Goal: Book appointment/travel/reservation

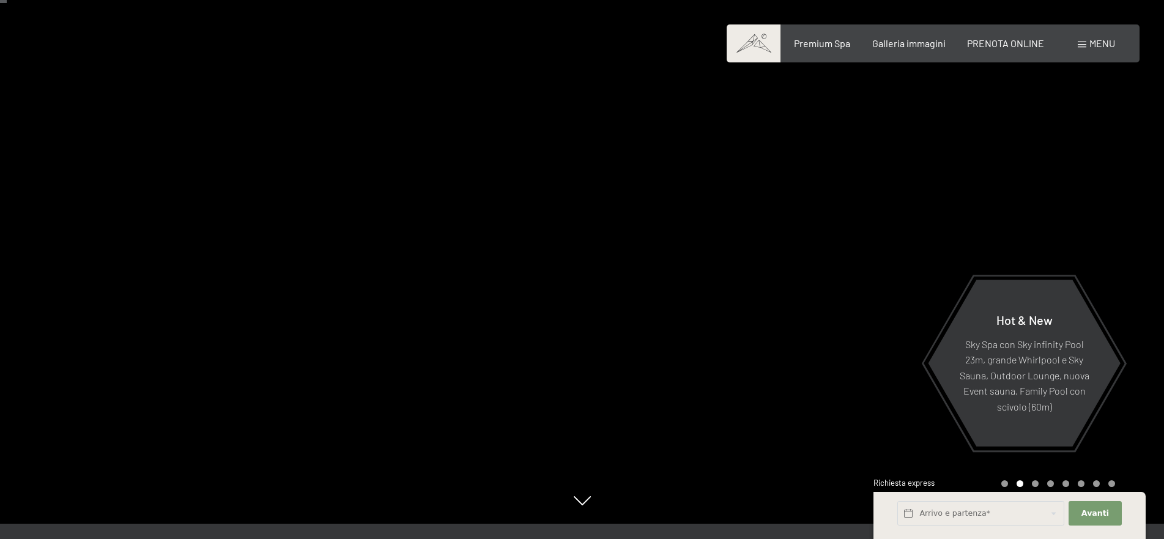
scroll to position [248, 0]
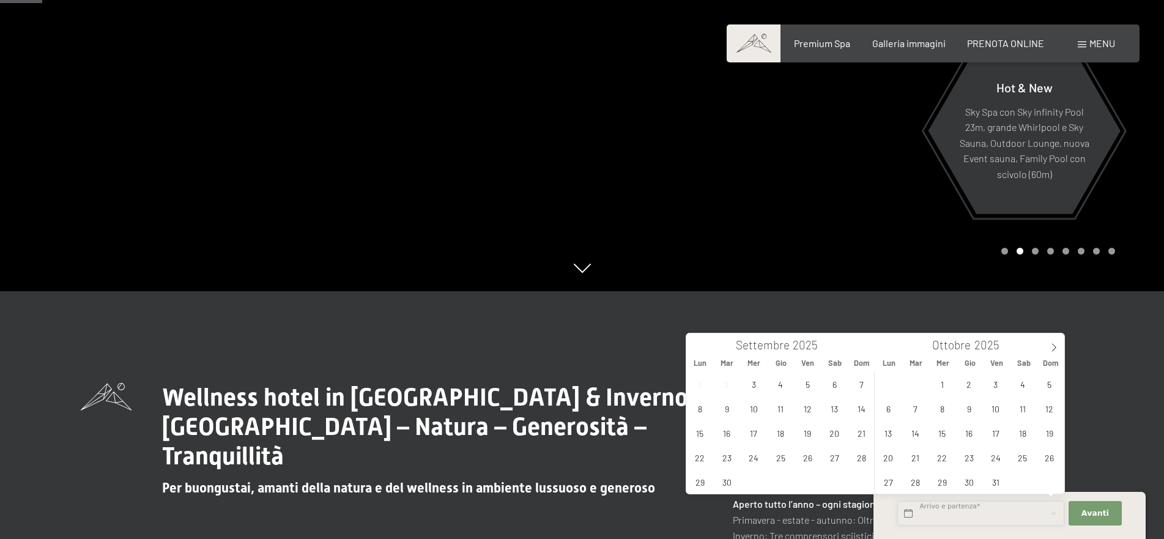
click at [910, 515] on input "text" at bounding box center [981, 513] width 167 height 25
click at [707, 437] on span "15" at bounding box center [700, 433] width 24 height 24
click at [838, 411] on span "13" at bounding box center [835, 409] width 24 height 24
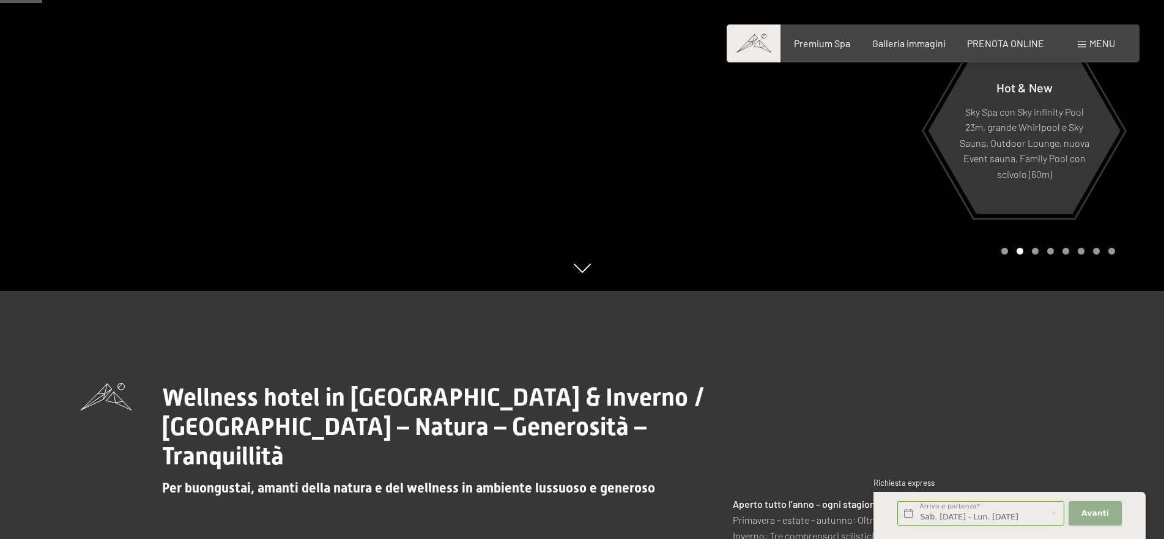
click at [1076, 517] on button "Avanti Nascondere i campi dell'indirizzo" at bounding box center [1095, 513] width 53 height 25
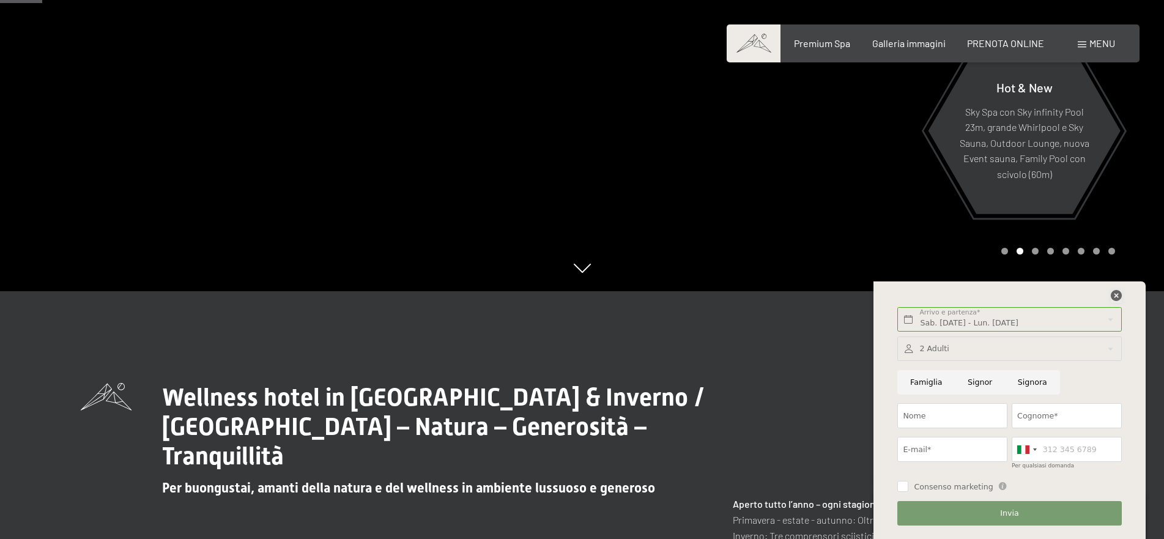
click at [1117, 296] on icon at bounding box center [1116, 295] width 11 height 11
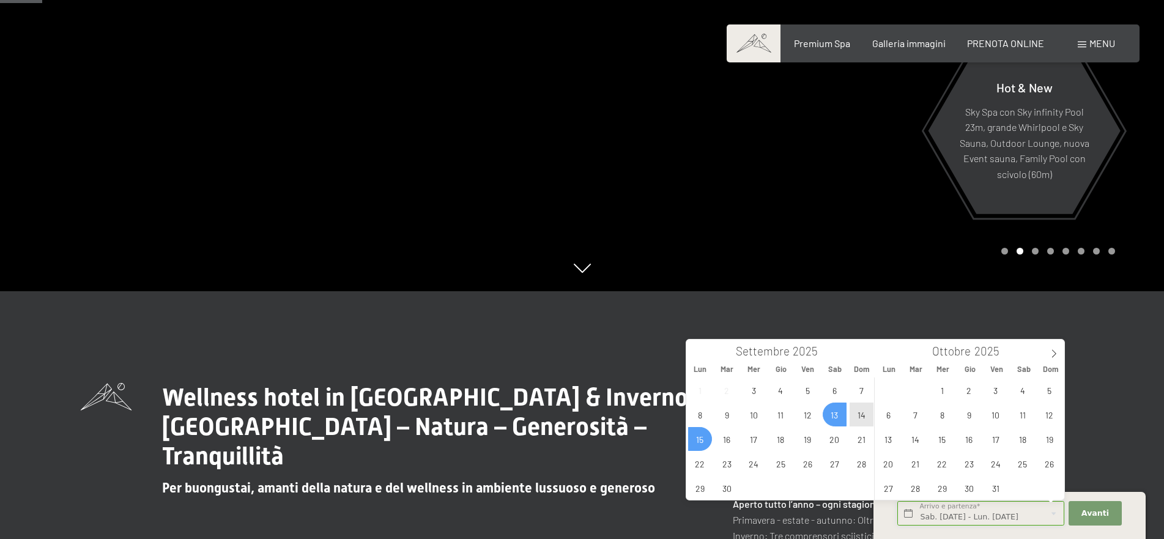
click at [906, 510] on input "Sab. 13/09/2025 - Lun. 15/09/2025" at bounding box center [981, 513] width 167 height 25
click at [704, 441] on span "15" at bounding box center [700, 439] width 24 height 24
click at [858, 412] on span "14" at bounding box center [862, 415] width 24 height 24
type input "Dom. [DATE] - Lun. [DATE]"
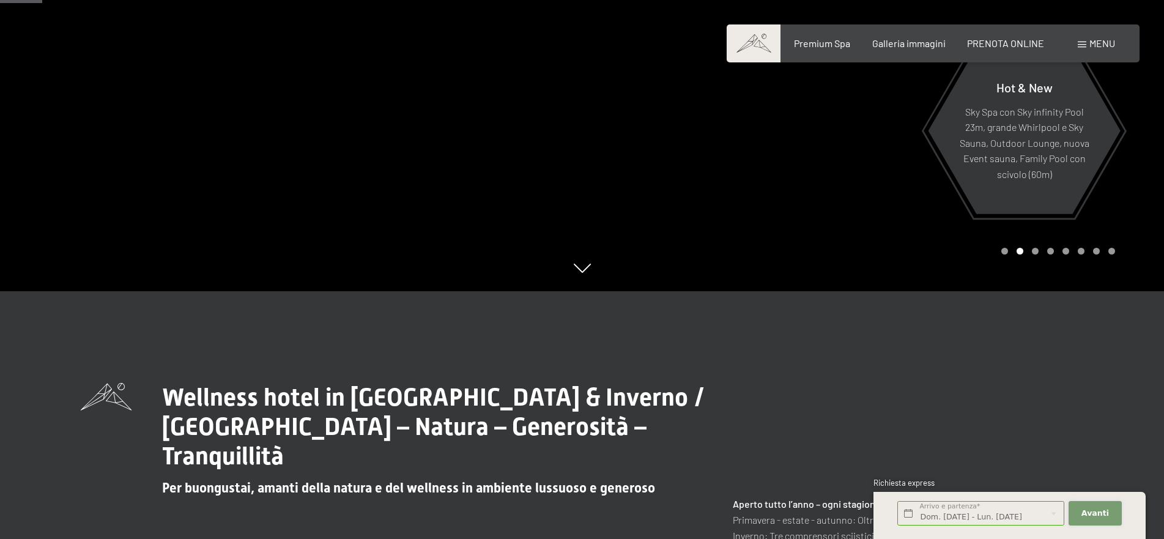
click at [1086, 508] on span "Avanti" at bounding box center [1096, 513] width 28 height 11
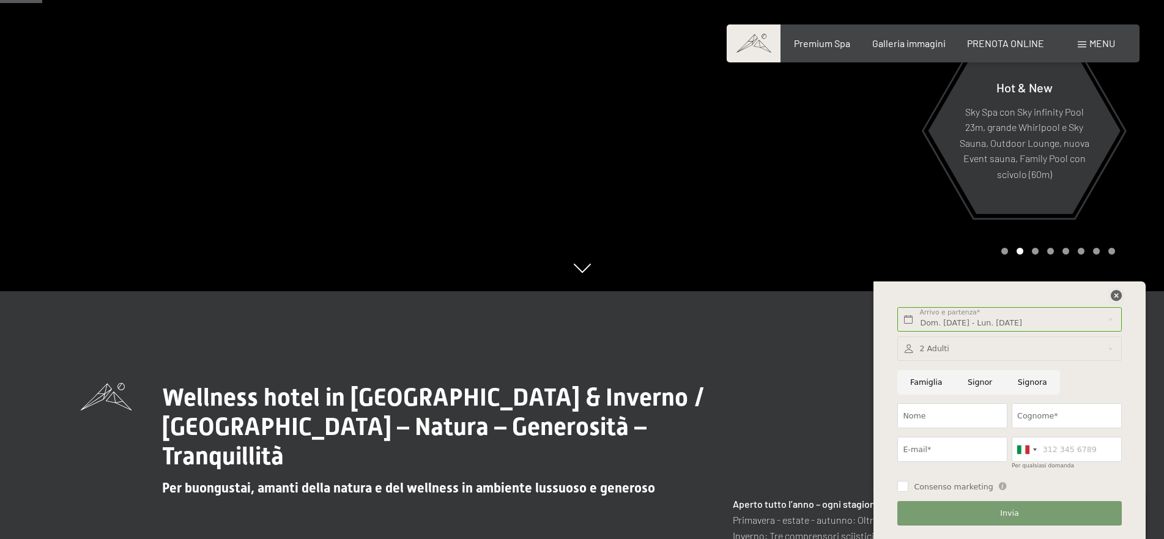
click at [1120, 298] on icon at bounding box center [1116, 295] width 11 height 11
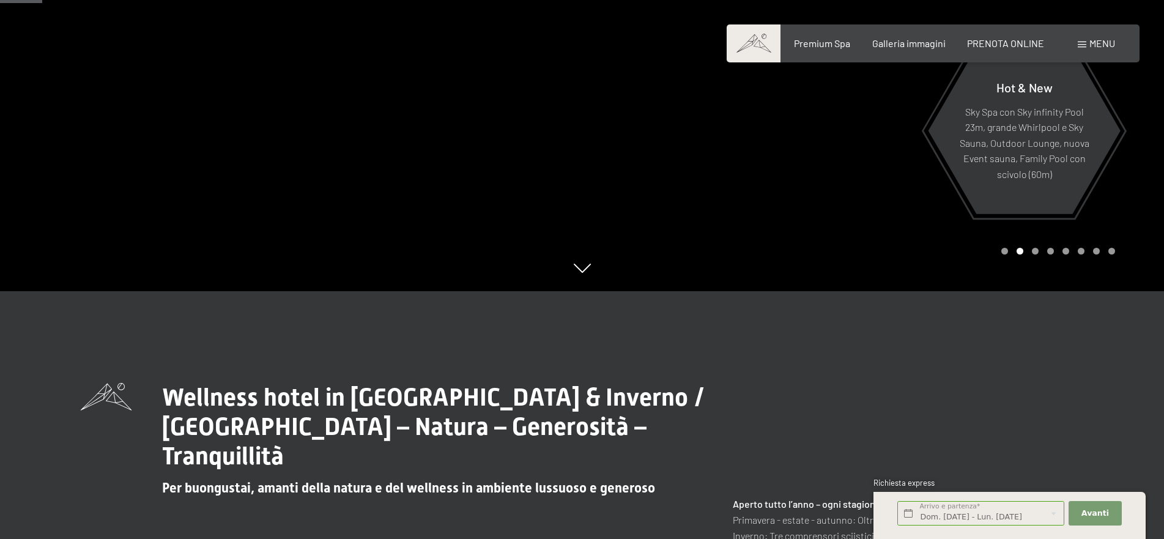
scroll to position [480, 0]
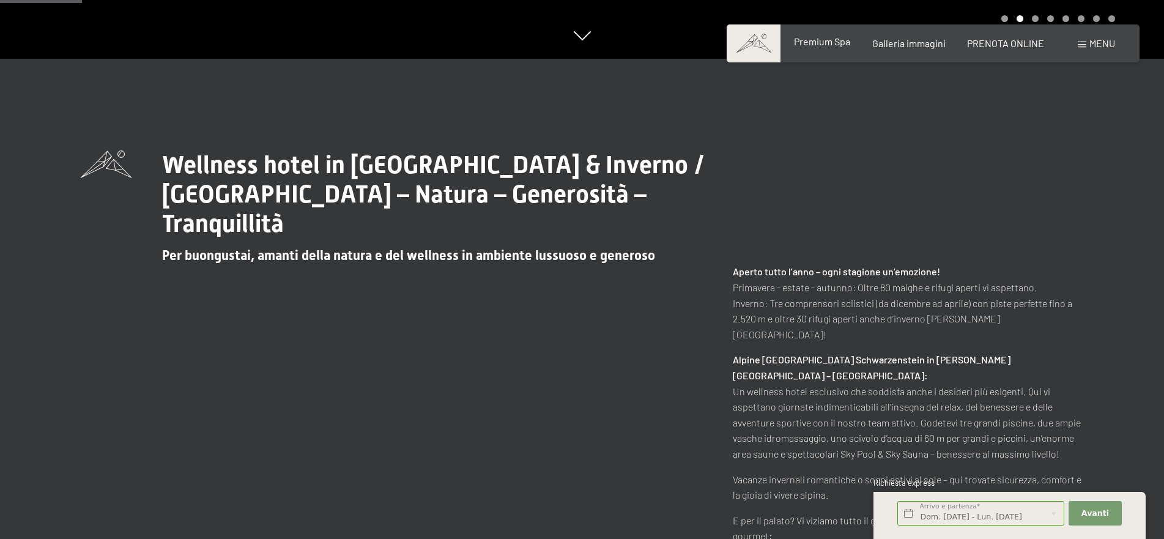
click at [835, 43] on span "Premium Spa" at bounding box center [822, 41] width 56 height 12
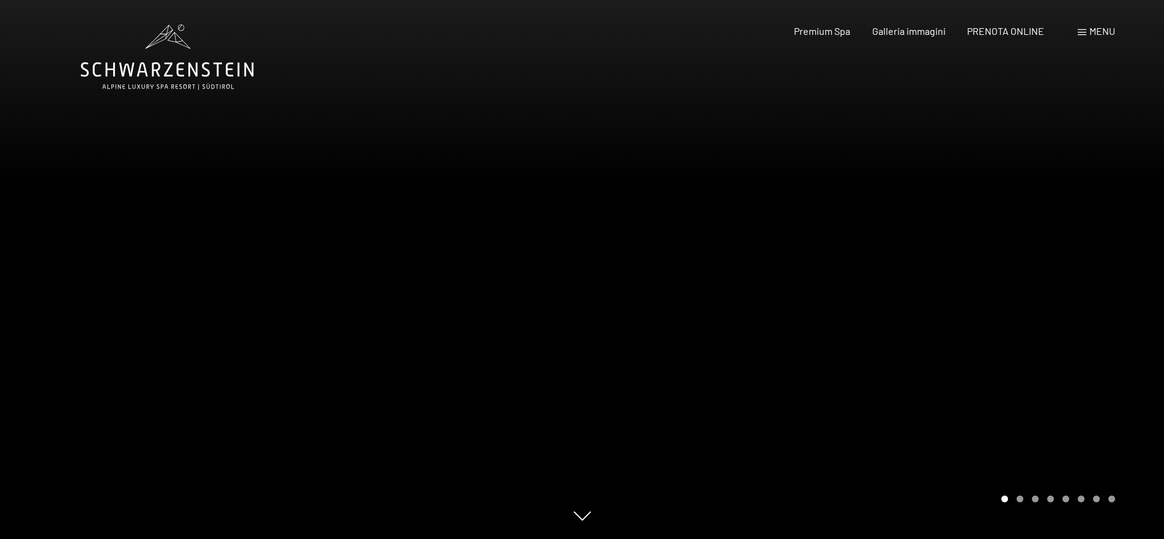
click at [1114, 31] on span "Menu" at bounding box center [1103, 31] width 26 height 12
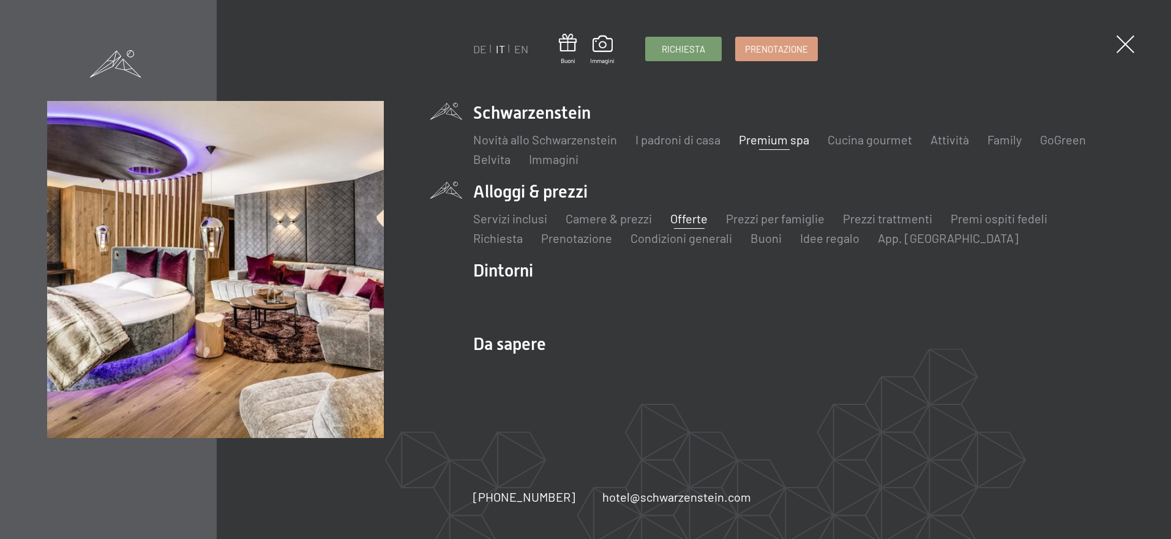
click at [699, 217] on link "Offerte" at bounding box center [688, 218] width 37 height 15
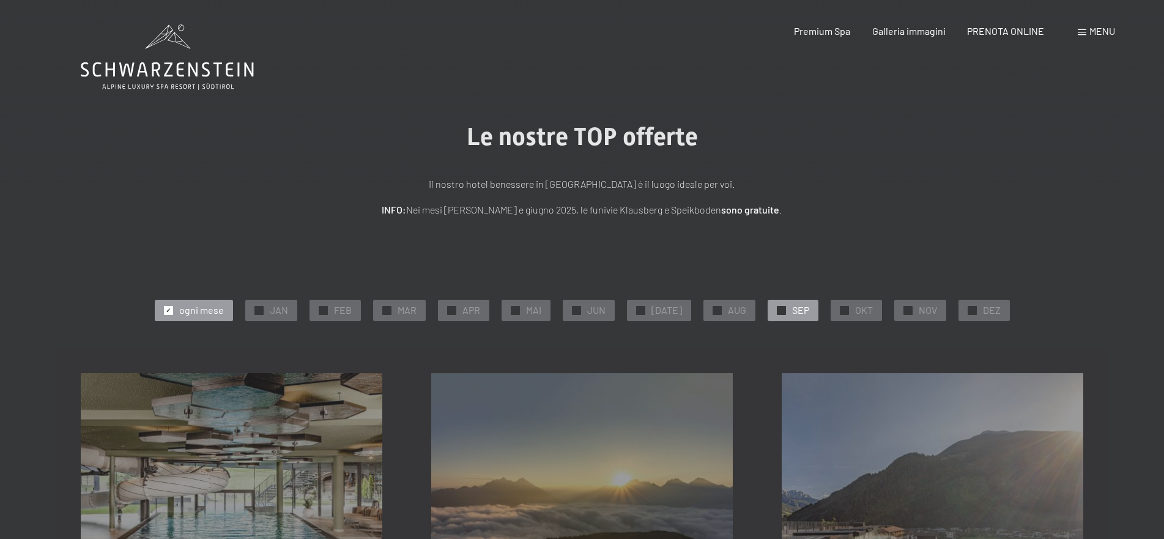
click at [769, 310] on div "✓ SEP" at bounding box center [793, 310] width 51 height 21
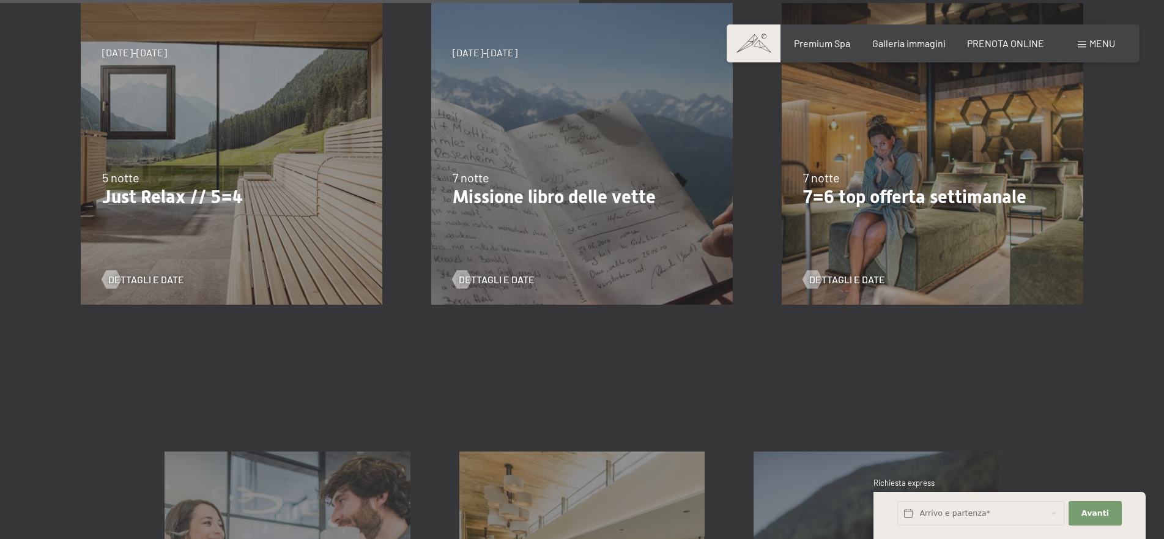
scroll to position [718, 0]
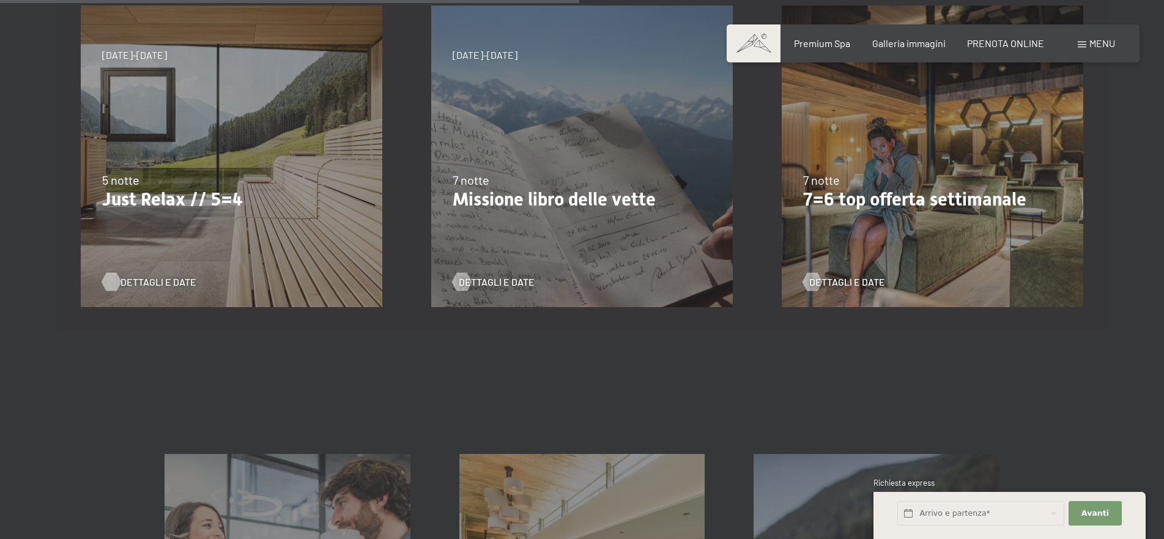
click at [144, 281] on span "Dettagli e Date" at bounding box center [159, 281] width 76 height 13
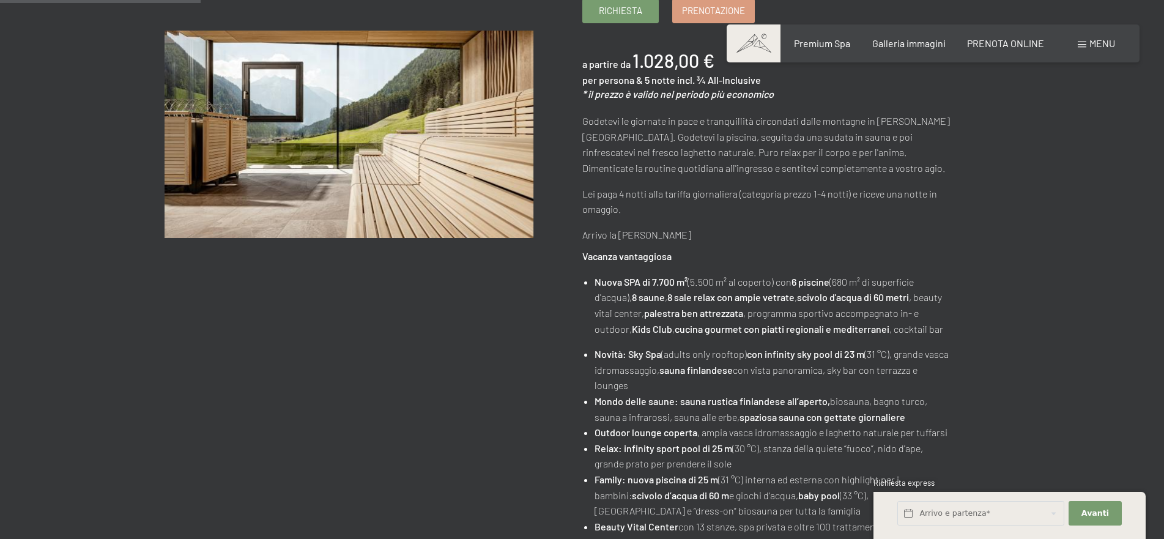
scroll to position [162, 0]
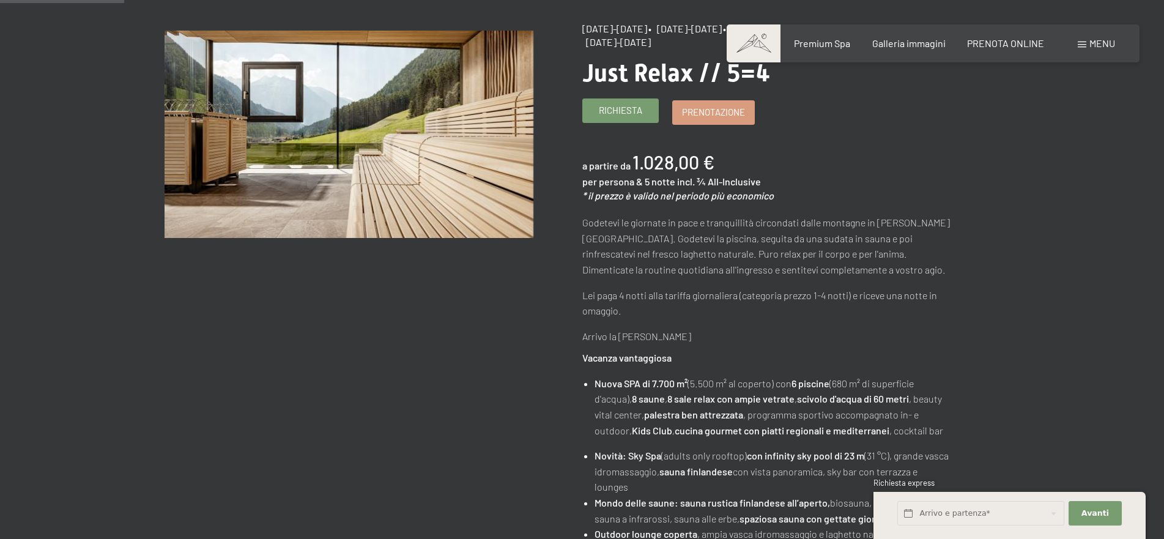
click at [642, 114] on span "Richiesta" at bounding box center [620, 110] width 43 height 13
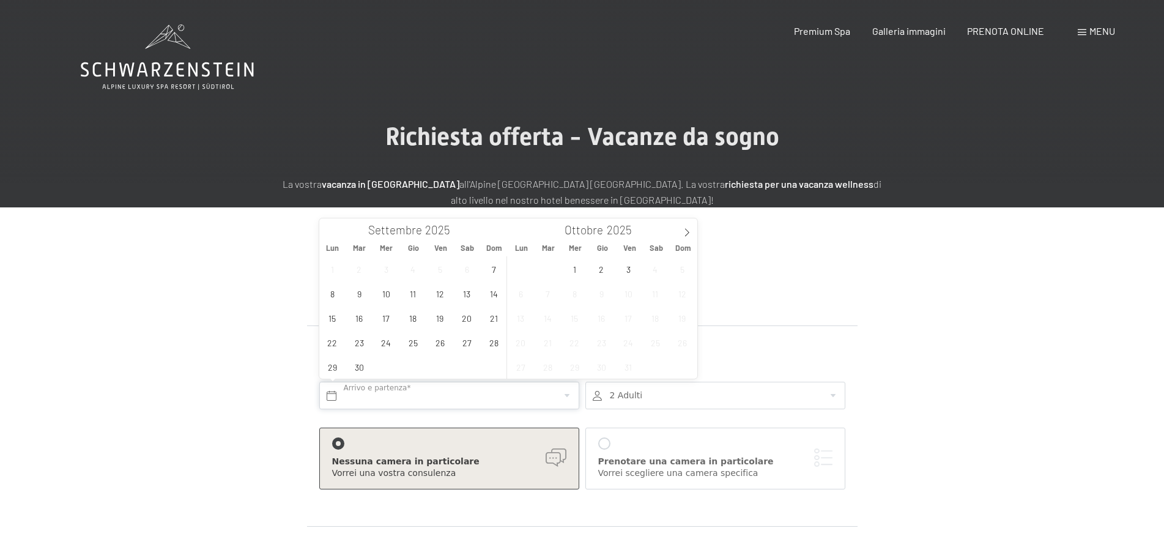
click at [374, 398] on input "text" at bounding box center [449, 396] width 260 height 28
click at [337, 322] on span "15" at bounding box center [333, 318] width 24 height 24
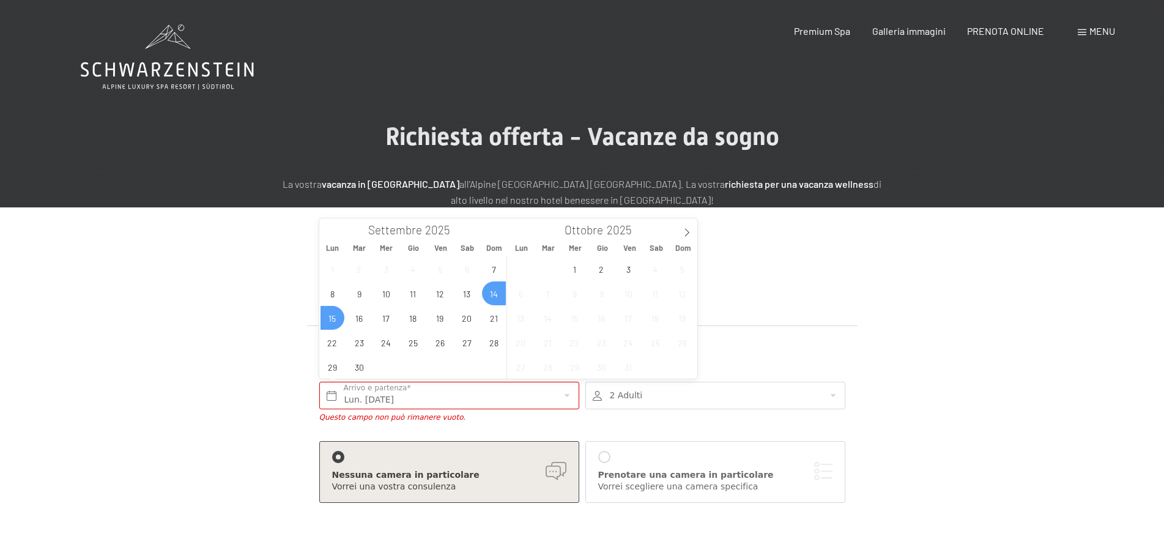
click at [499, 296] on span "14" at bounding box center [494, 293] width 24 height 24
type input "Dom. [DATE] - Lun. [DATE]"
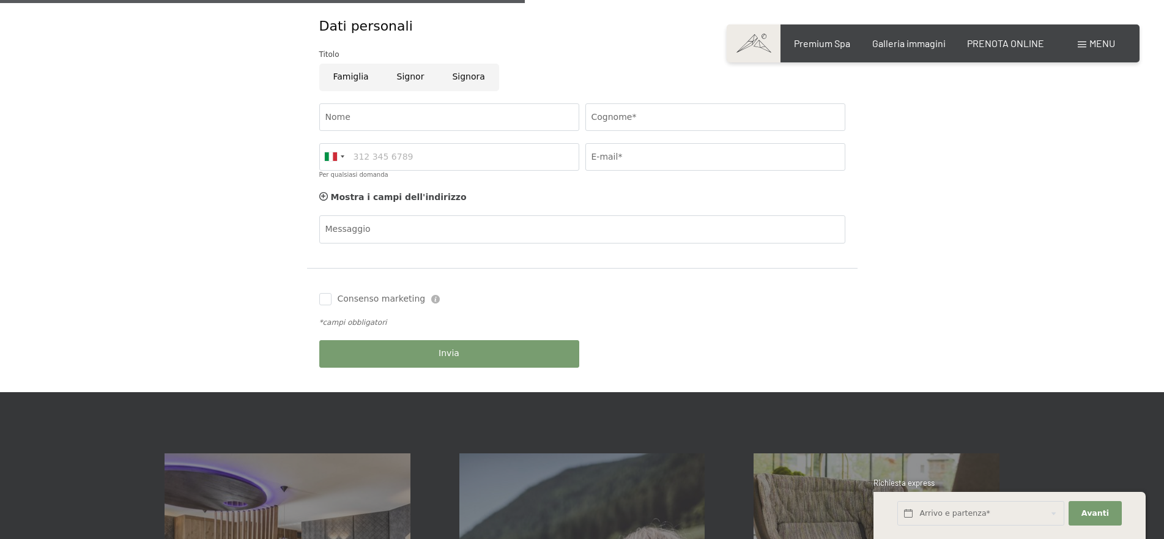
scroll to position [801, 0]
